Goal: Task Accomplishment & Management: Use online tool/utility

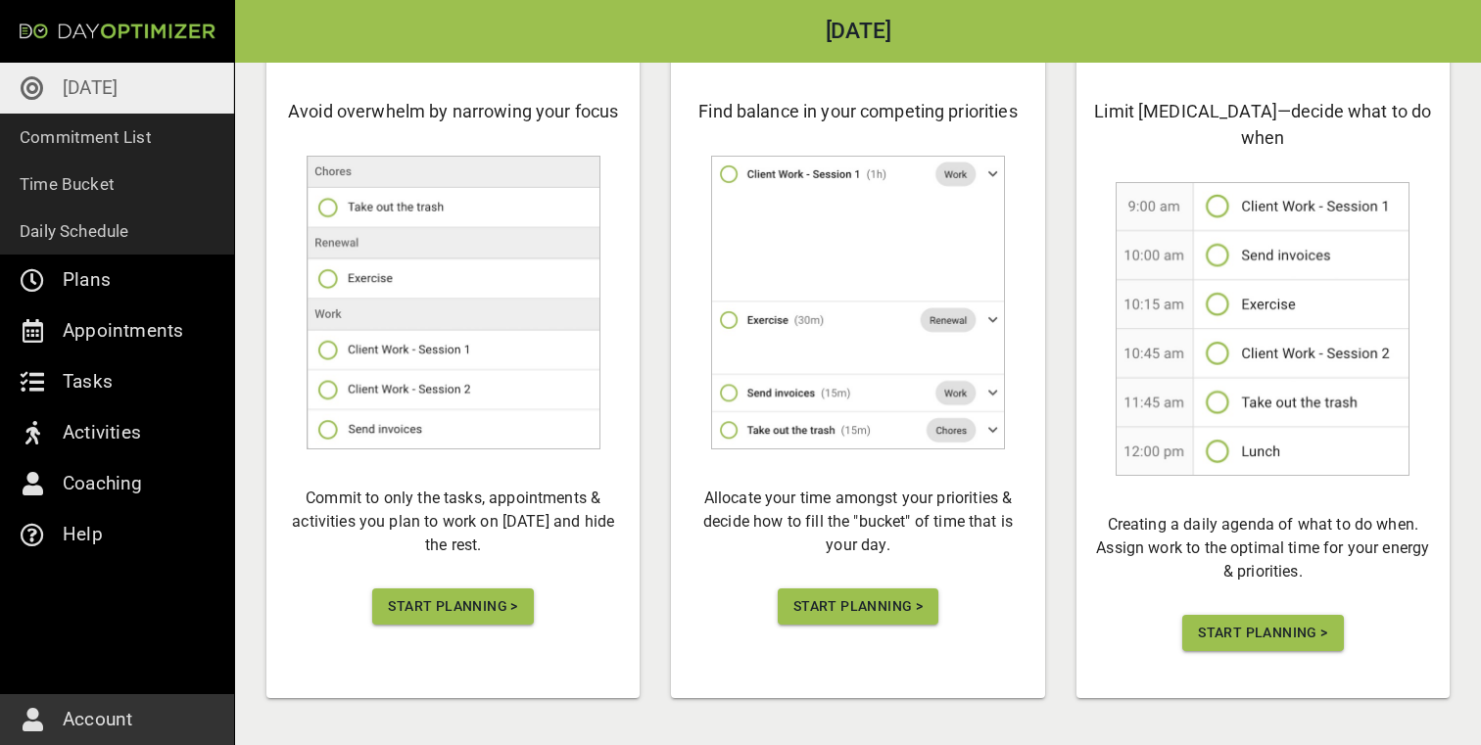
scroll to position [203, 0]
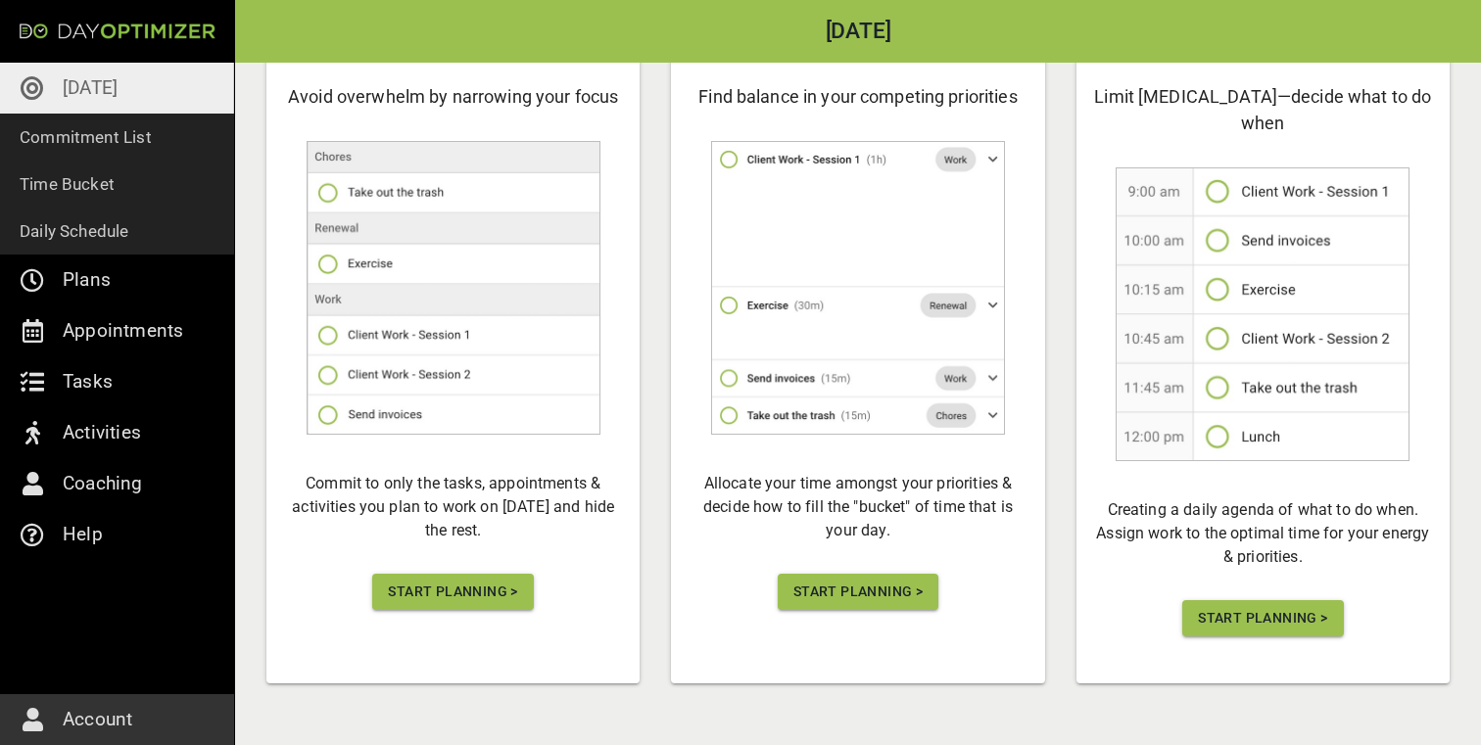
click at [484, 592] on span "Start Planning >" at bounding box center [452, 592] width 129 height 24
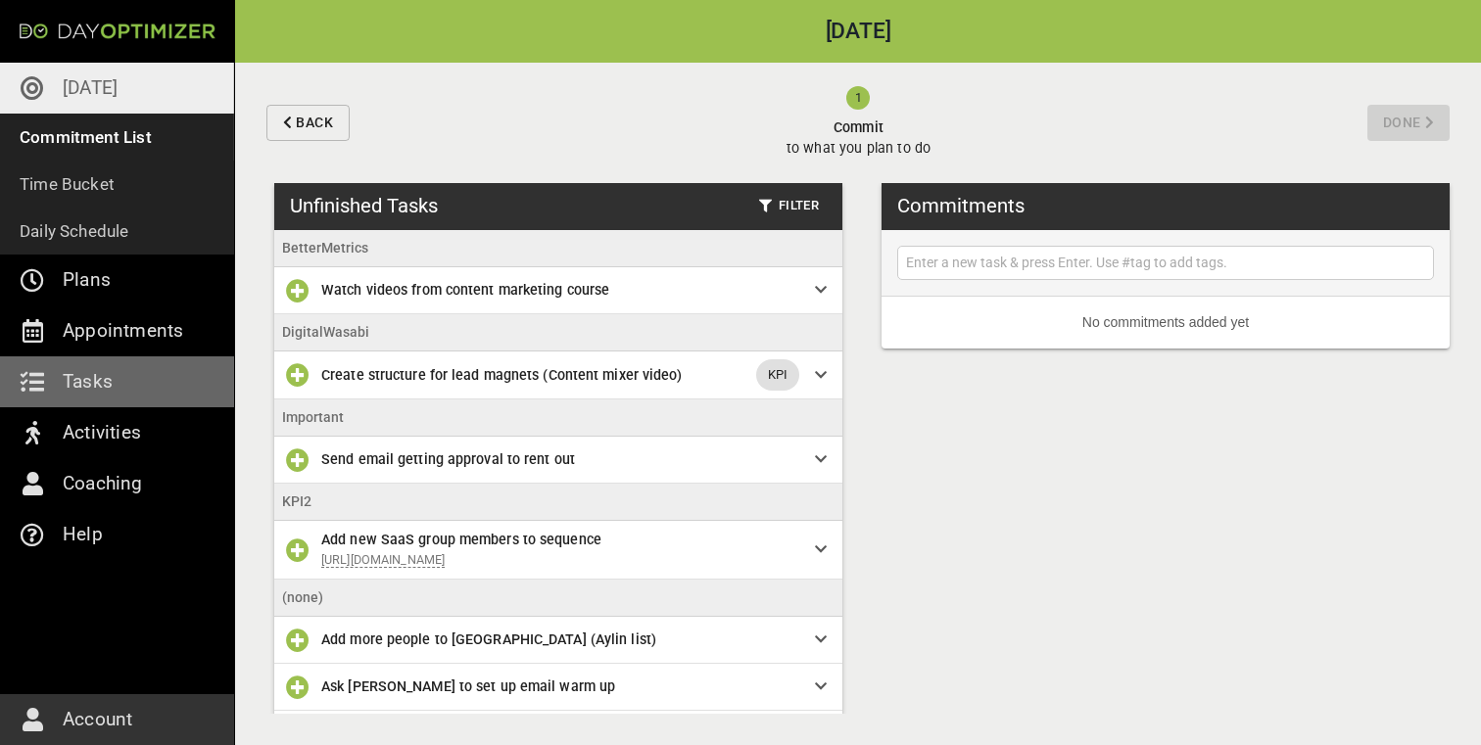
click at [125, 377] on link "Tasks" at bounding box center [117, 381] width 234 height 51
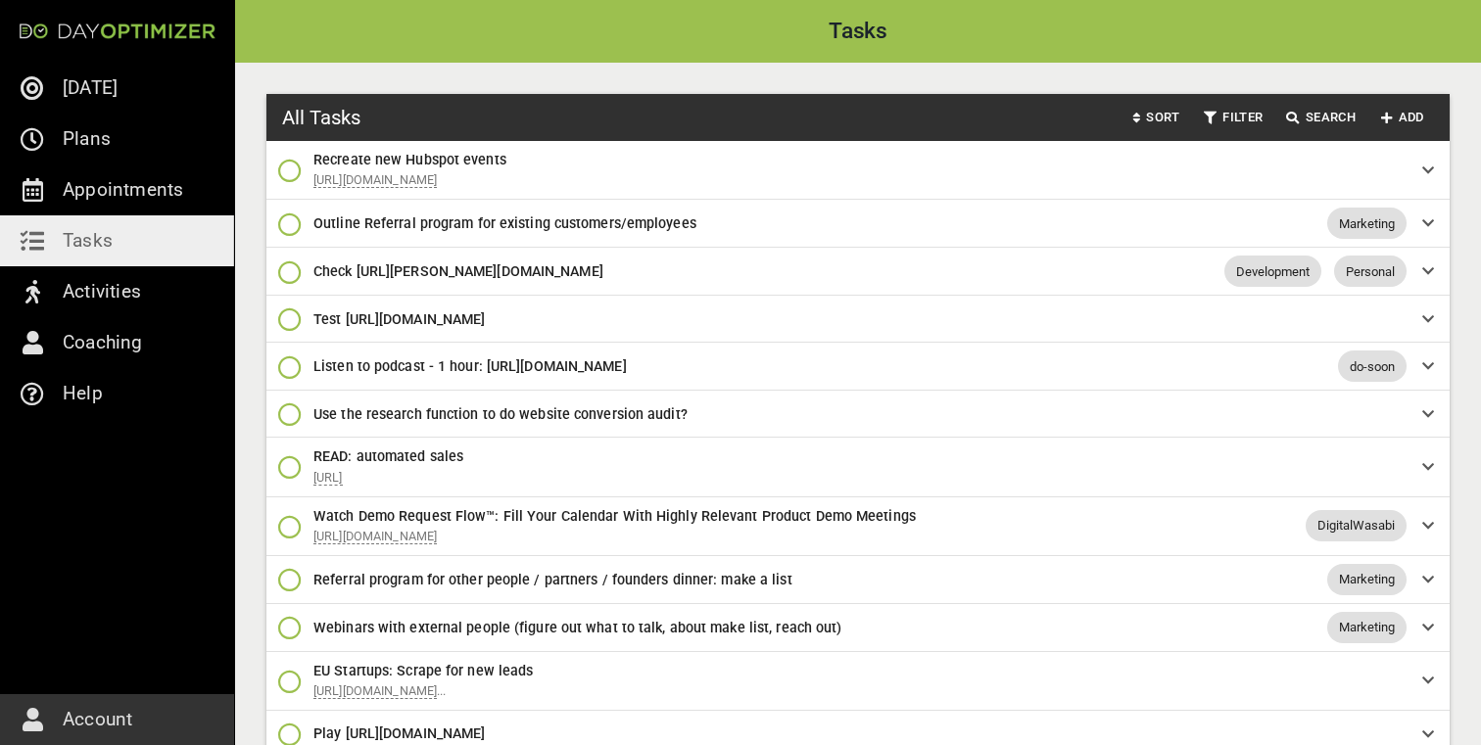
scroll to position [2232, 0]
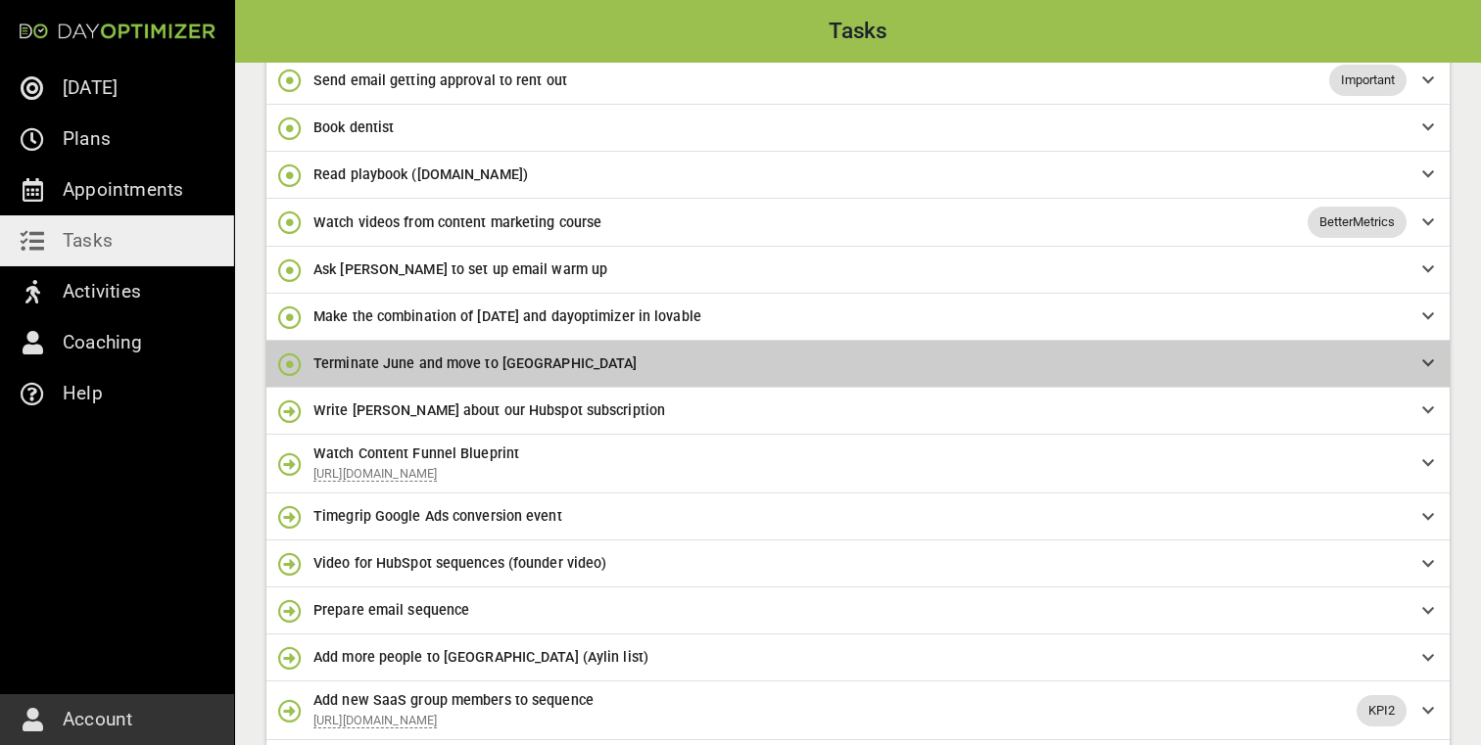
click at [375, 388] on div "Terminate June and move to [GEOGRAPHIC_DATA]" at bounding box center [857, 364] width 1183 height 47
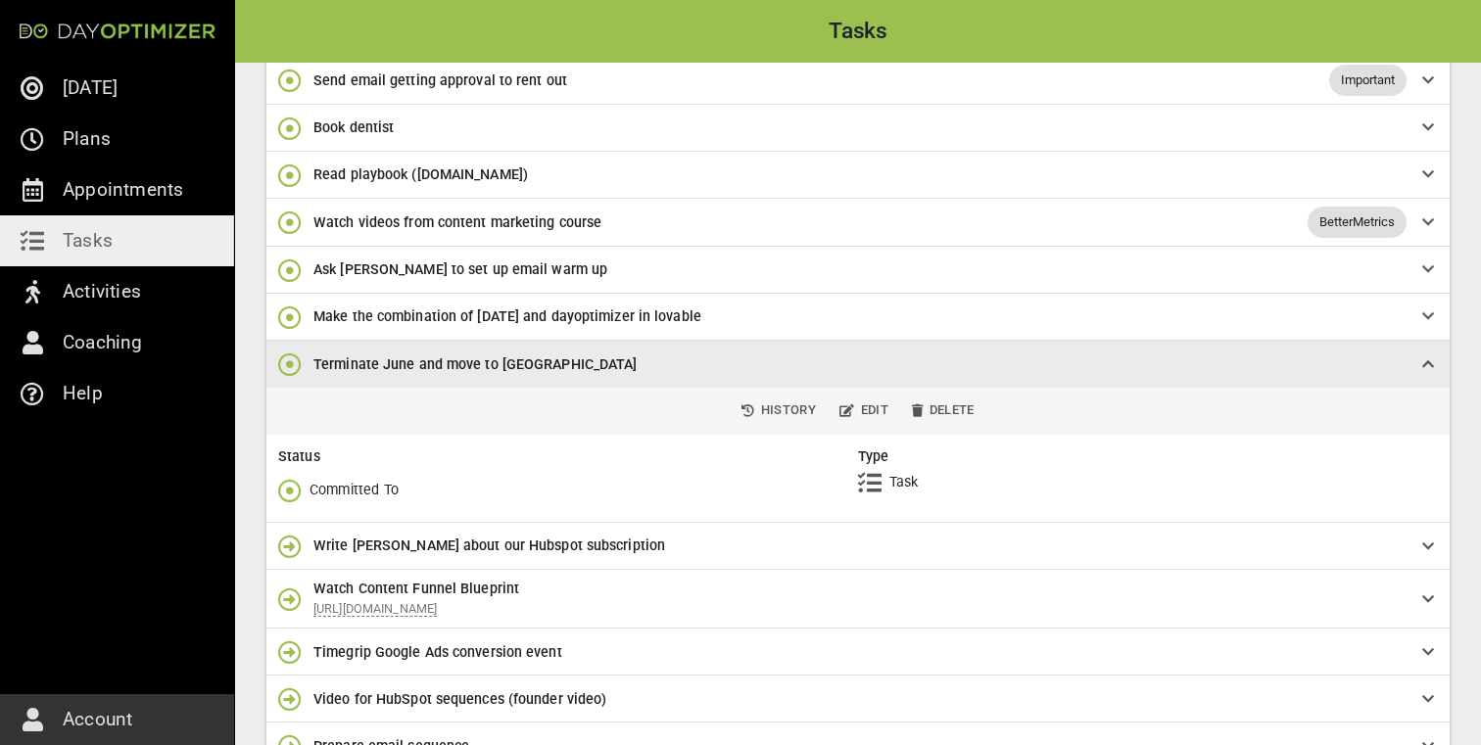
click at [288, 502] on icon "button" at bounding box center [290, 491] width 24 height 24
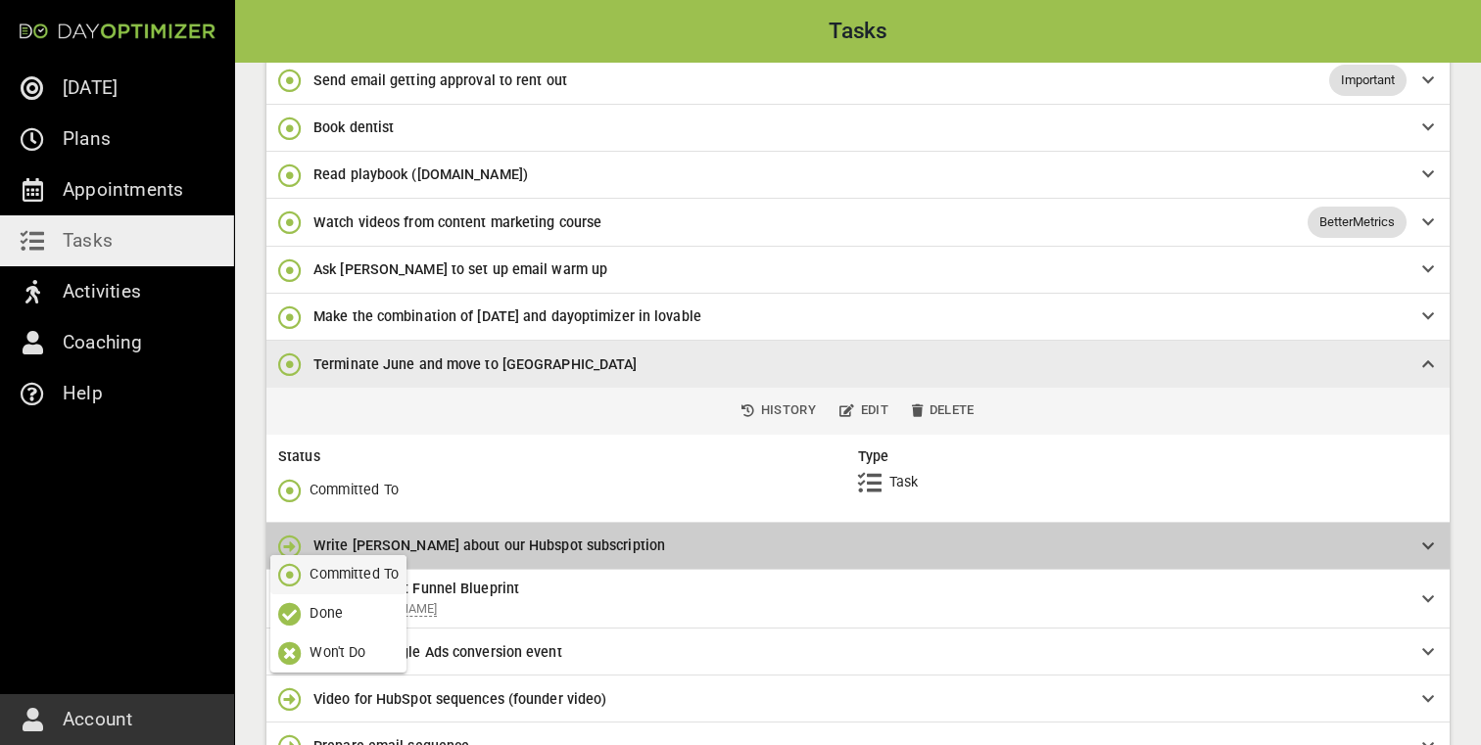
click at [1152, 563] on div "Write [PERSON_NAME] about our Hubspot subscription" at bounding box center [857, 546] width 1183 height 47
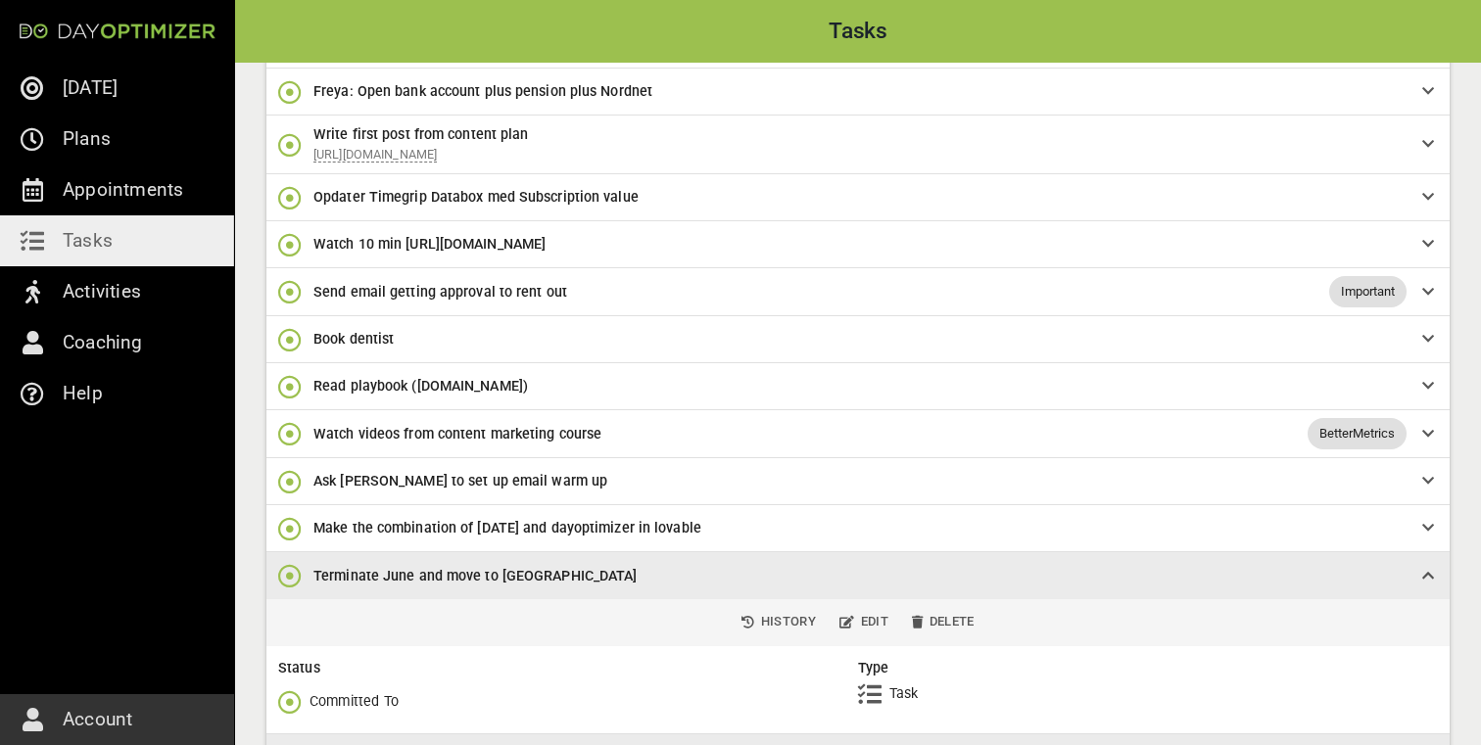
scroll to position [2021, 0]
click at [290, 351] on icon "button" at bounding box center [290, 339] width 24 height 24
click at [343, 462] on span "Done" at bounding box center [338, 462] width 120 height 24
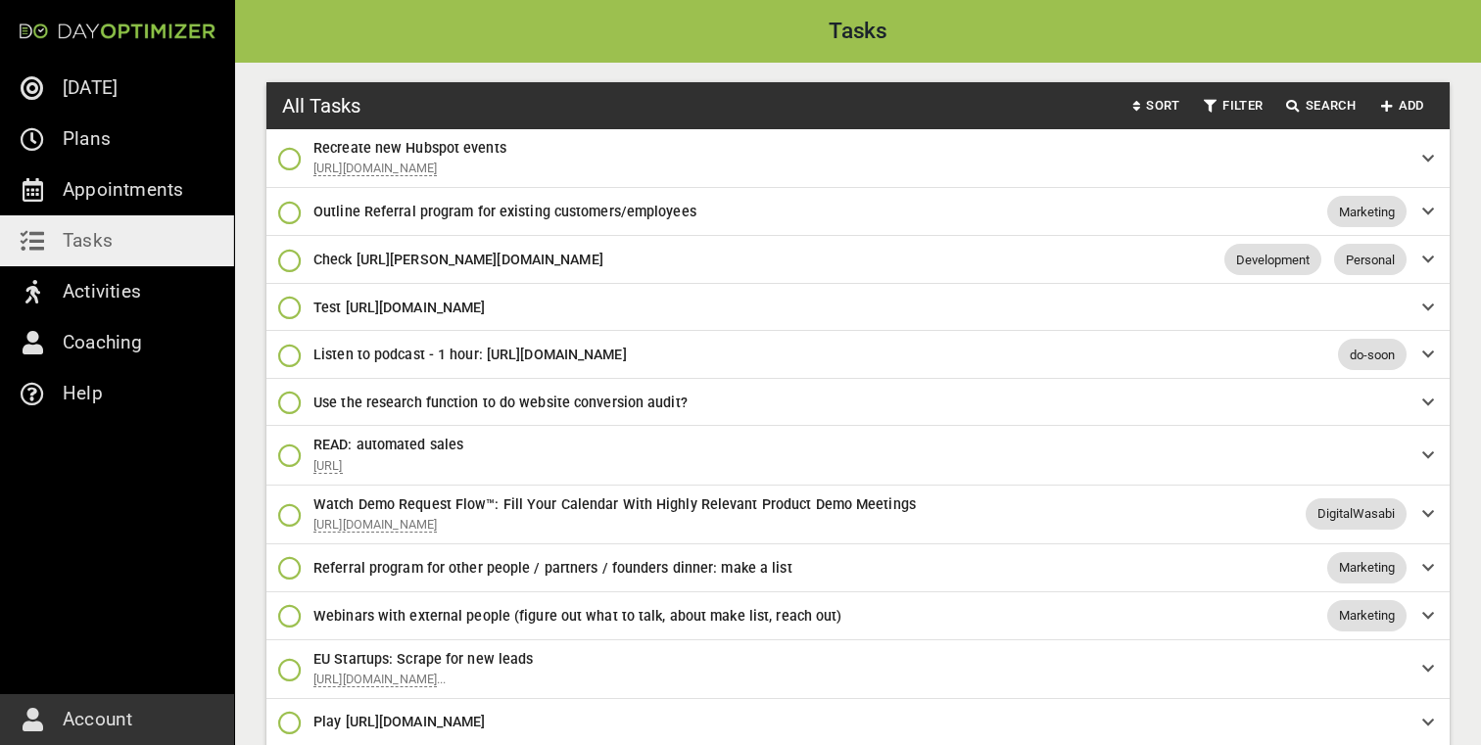
scroll to position [14, 0]
